Goal: Consume media (video, audio): Consume media (video, audio)

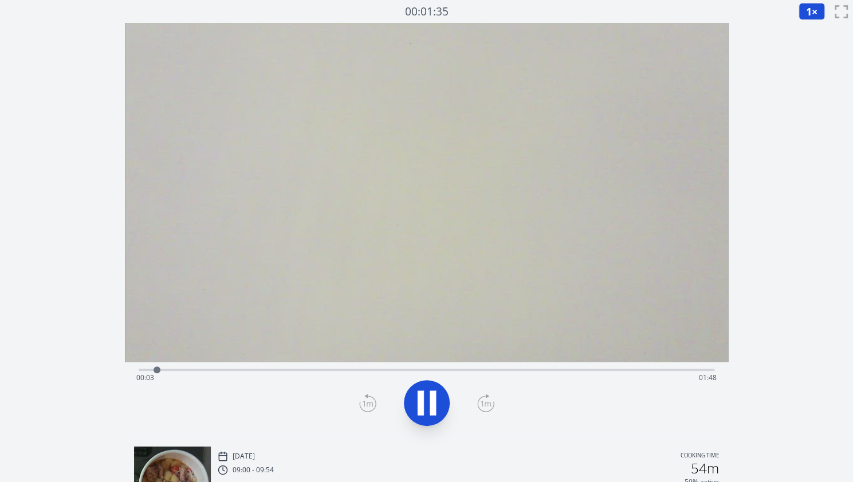
click at [808, 7] on span "1" at bounding box center [809, 12] width 6 height 14
click at [812, 105] on li "2×" at bounding box center [815, 101] width 32 height 18
click at [441, 371] on div "Time elapsed: 00:39 Time remaining: 01:11" at bounding box center [426, 378] width 580 height 18
click at [505, 367] on div "Time elapsed: 00:59 Time remaining: 00:52" at bounding box center [427, 369] width 576 height 14
click at [570, 368] on div "Time elapsed: 01:12 Time remaining: 00:39" at bounding box center [427, 369] width 576 height 14
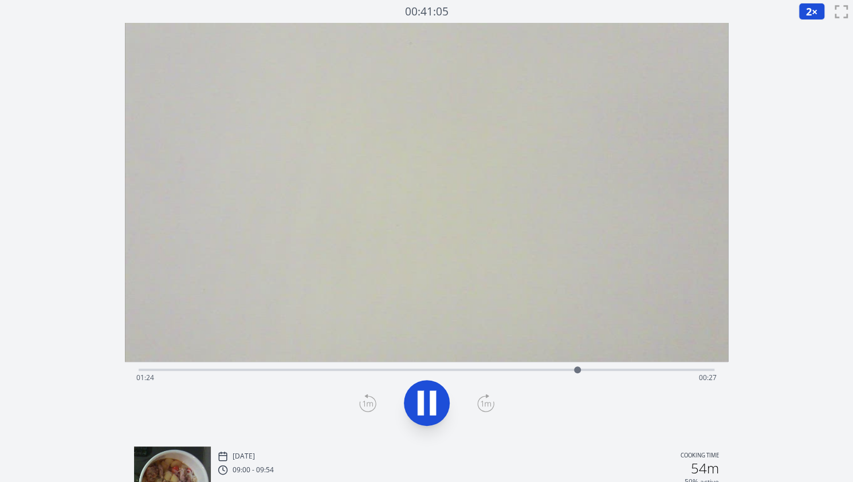
click at [636, 371] on div "Time elapsed: 01:24 Time remaining: 00:27" at bounding box center [426, 378] width 580 height 18
click at [685, 369] on div "Time elapsed: 01:36 Time remaining: 00:14" at bounding box center [426, 378] width 580 height 18
click at [425, 401] on icon at bounding box center [427, 403] width 32 height 32
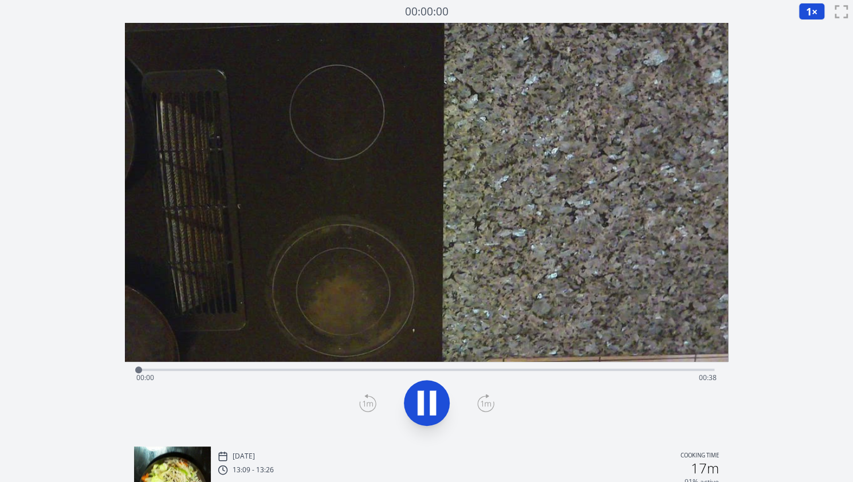
click at [810, 11] on span "1" at bounding box center [809, 12] width 6 height 14
click at [811, 99] on li "2×" at bounding box center [815, 101] width 32 height 18
